Goal: Task Accomplishment & Management: Complete application form

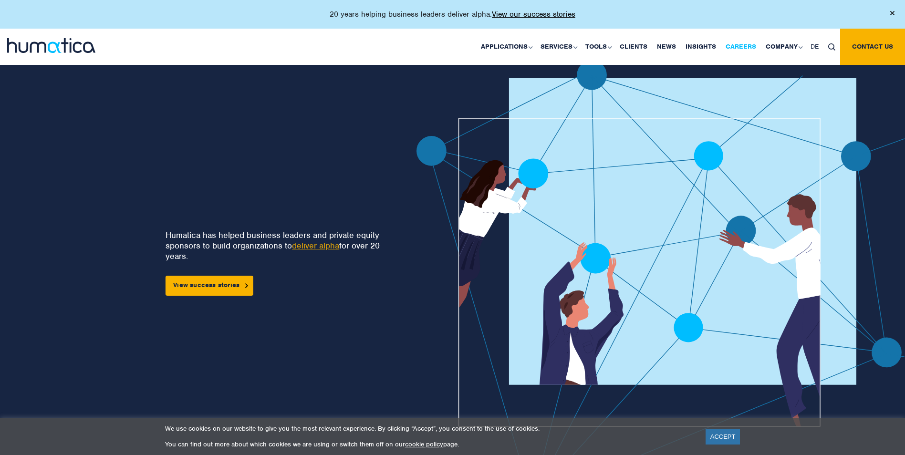
click at [741, 44] on link "Careers" at bounding box center [741, 47] width 40 height 36
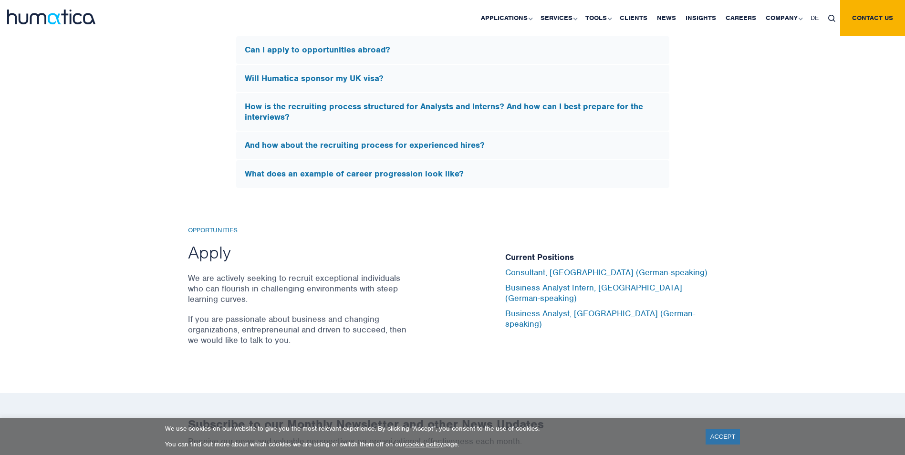
scroll to position [3197, 0]
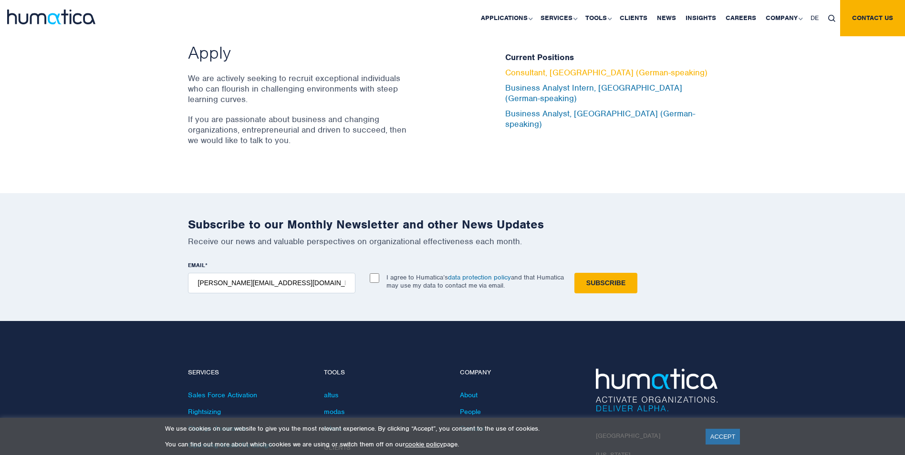
click at [568, 78] on link "Consultant, [GEOGRAPHIC_DATA] (German-speaking)" at bounding box center [606, 72] width 202 height 10
